Goal: Task Accomplishment & Management: Complete application form

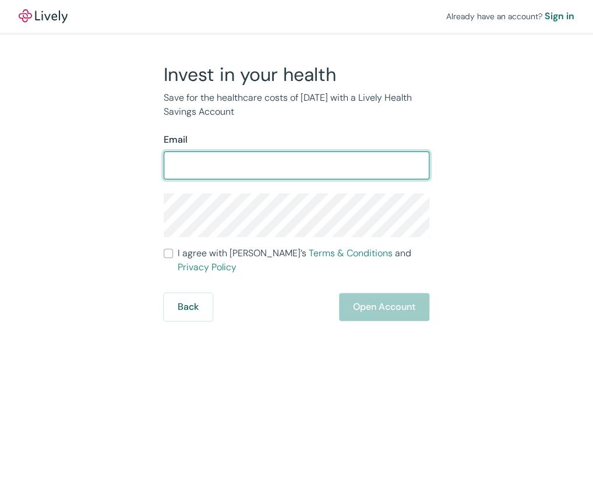
click at [280, 163] on input "Email" at bounding box center [297, 165] width 266 height 23
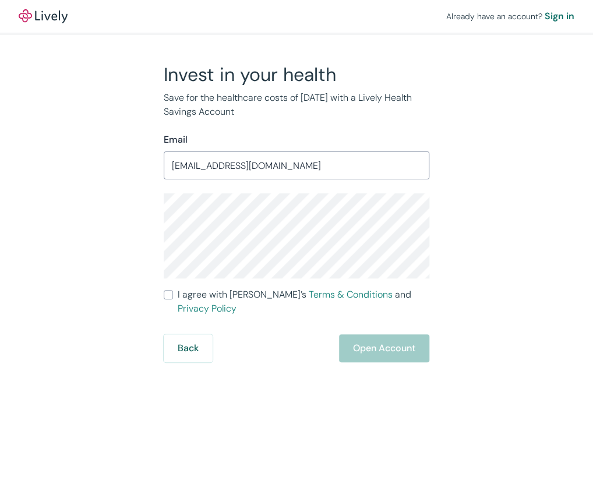
click at [294, 165] on input "[EMAIL_ADDRESS][DOMAIN_NAME]" at bounding box center [297, 165] width 266 height 23
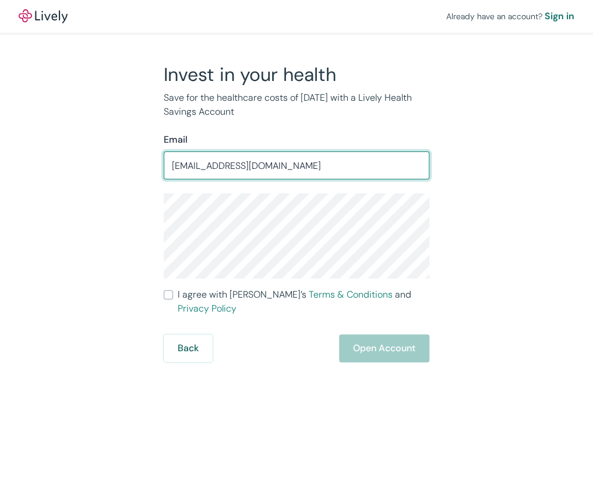
drag, startPoint x: 294, startPoint y: 165, endPoint x: 96, endPoint y: 160, distance: 197.6
click at [100, 160] on div "Invest in your health Save for the healthcare costs of [DATE] with a Lively Hea…" at bounding box center [289, 213] width 559 height 300
type input "[EMAIL_ADDRESS][DOMAIN_NAME]"
click at [167, 294] on input "I agree with Lively’s Terms & Conditions and Privacy Policy" at bounding box center [168, 294] width 9 height 9
checkbox input "true"
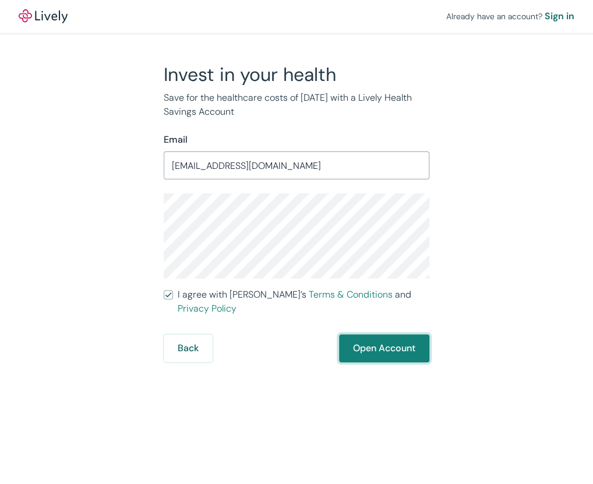
click at [387, 336] on button "Open Account" at bounding box center [384, 348] width 90 height 28
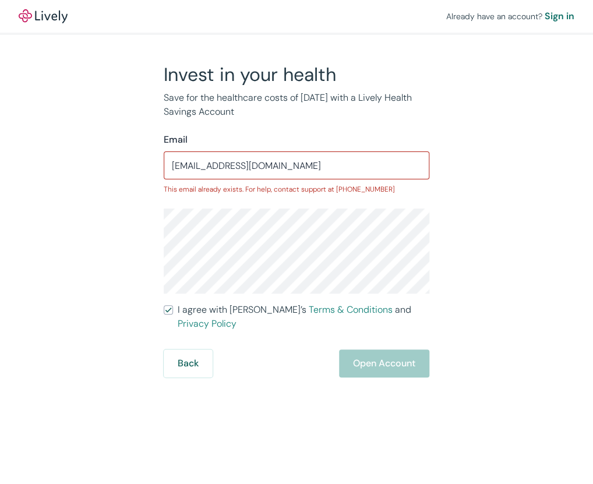
click at [336, 172] on input "[EMAIL_ADDRESS][DOMAIN_NAME]" at bounding box center [297, 165] width 266 height 23
click at [555, 18] on div "Sign in" at bounding box center [560, 16] width 30 height 14
